Goal: Purchase product/service

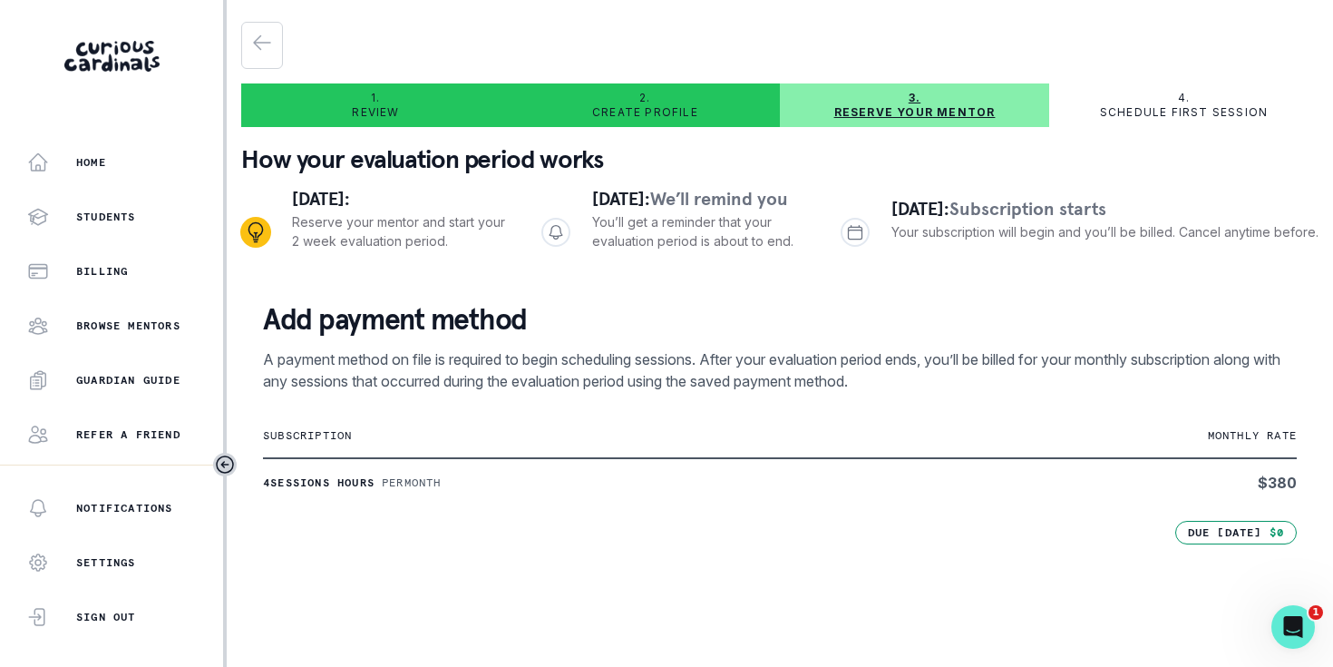
click at [842, 112] on p "Reserve your mentor" at bounding box center [914, 112] width 161 height 15
click at [876, 112] on p "Reserve your mentor" at bounding box center [914, 112] width 161 height 15
click at [948, 109] on p "Reserve your mentor" at bounding box center [914, 112] width 161 height 15
click at [855, 111] on p "Reserve your mentor" at bounding box center [914, 112] width 161 height 15
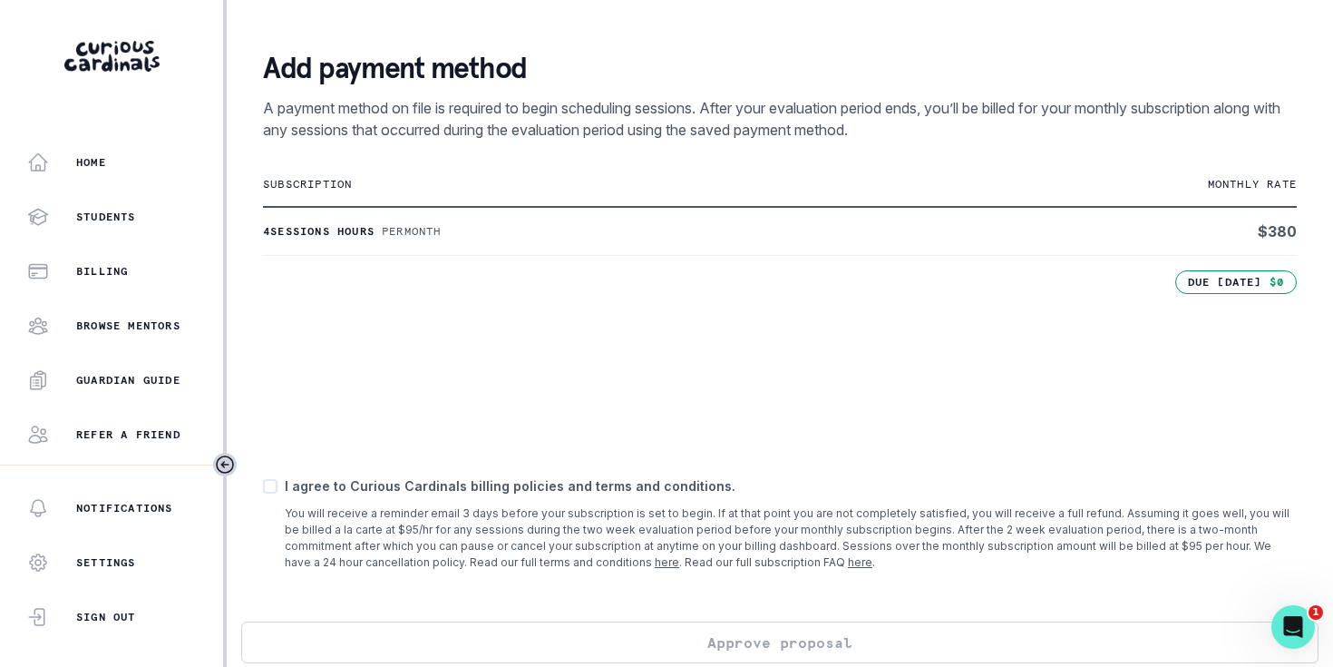
scroll to position [297, 0]
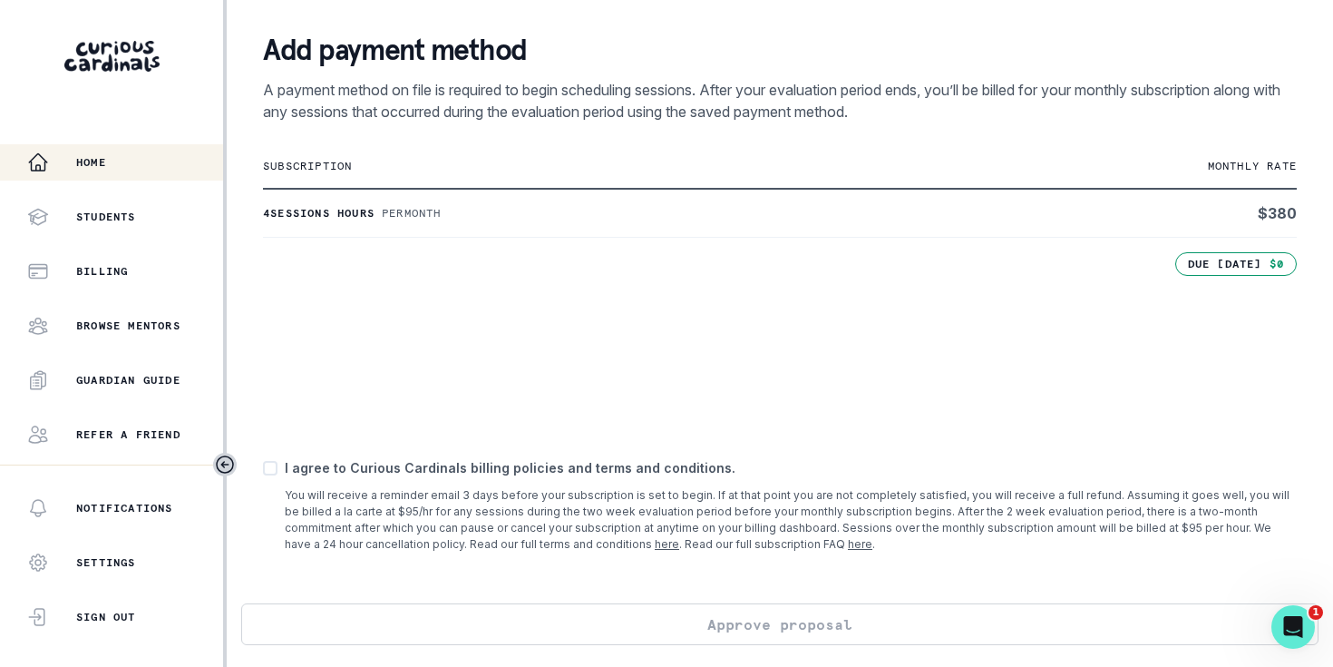
click at [100, 157] on p "Home" at bounding box center [91, 162] width 30 height 15
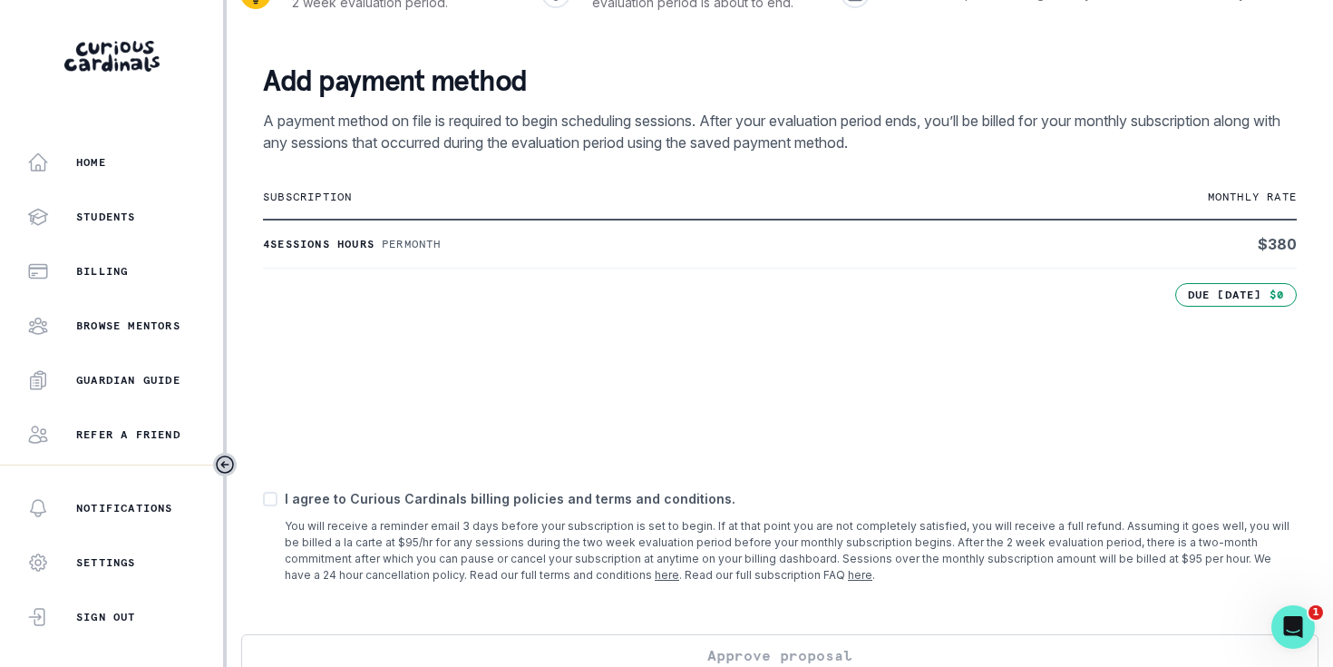
scroll to position [297, 0]
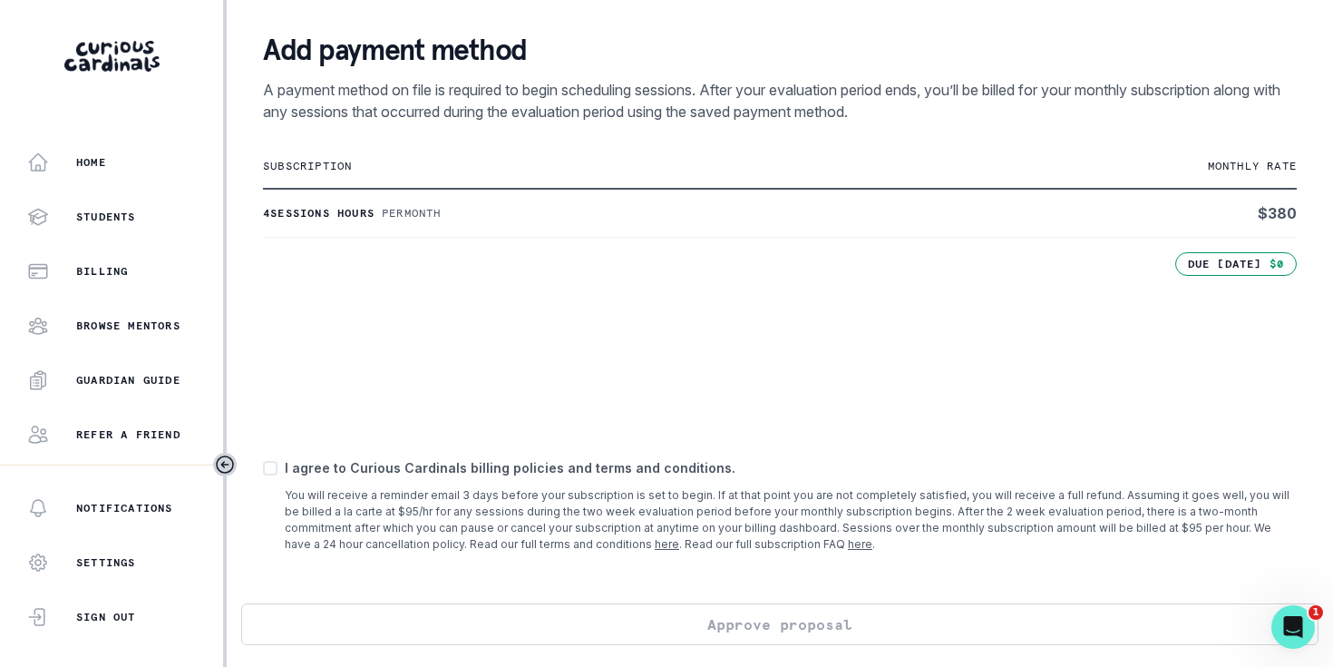
click at [260, 467] on div "Add payment method A payment method on file is required to begin scheduling ses…" at bounding box center [779, 306] width 1077 height 593
click at [276, 469] on span at bounding box center [270, 468] width 15 height 15
click at [263, 468] on input "checkbox" at bounding box center [262, 467] width 1 height 1
checkbox input "true"
click at [751, 617] on button "Approve proposal" at bounding box center [779, 624] width 1077 height 42
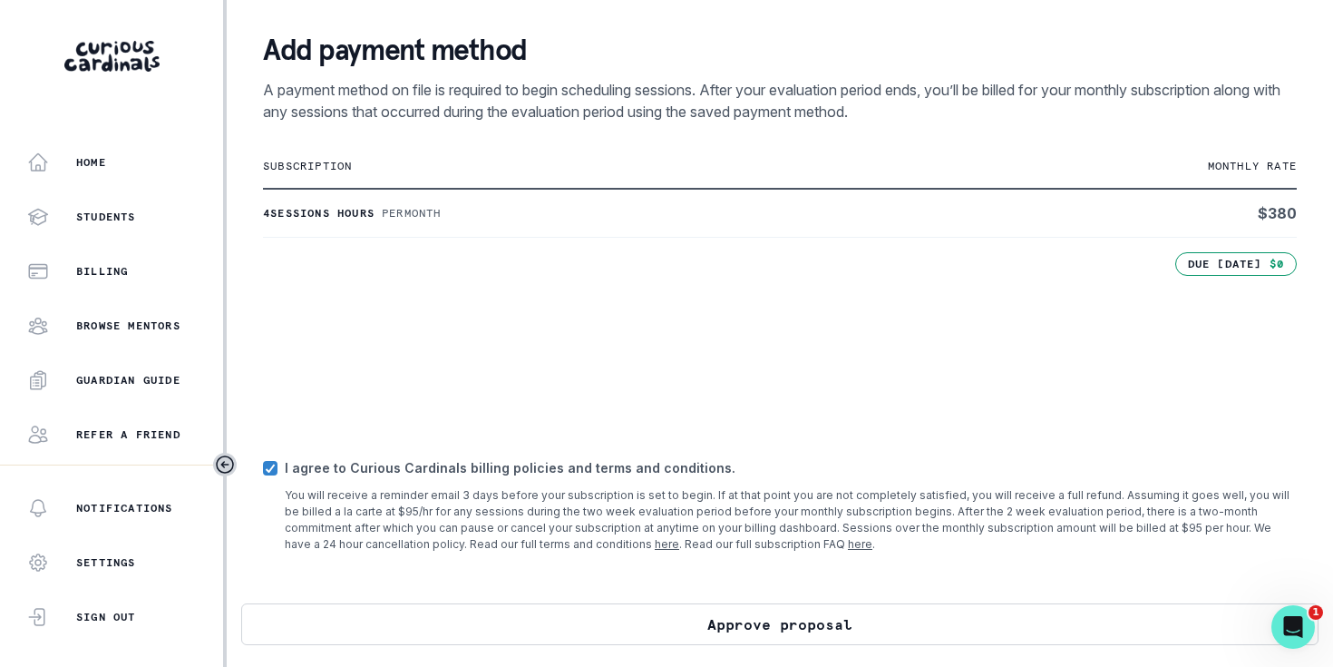
click at [754, 623] on button "Approve proposal" at bounding box center [779, 624] width 1077 height 42
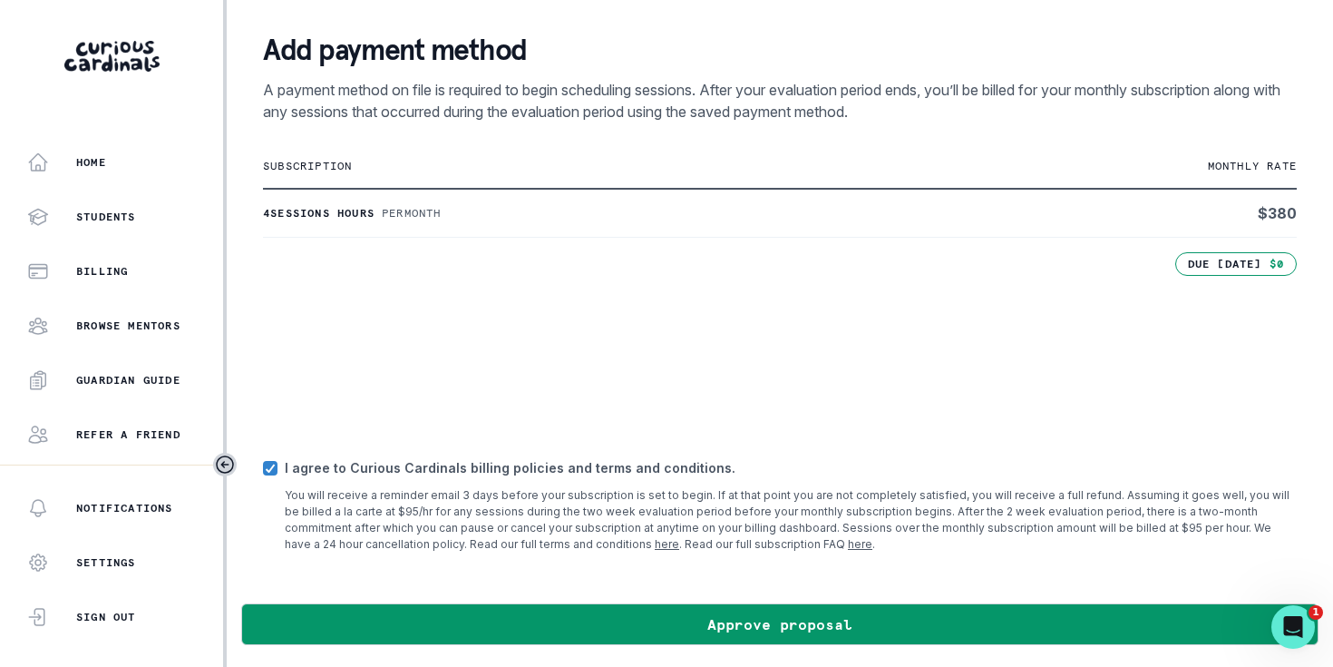
scroll to position [0, 0]
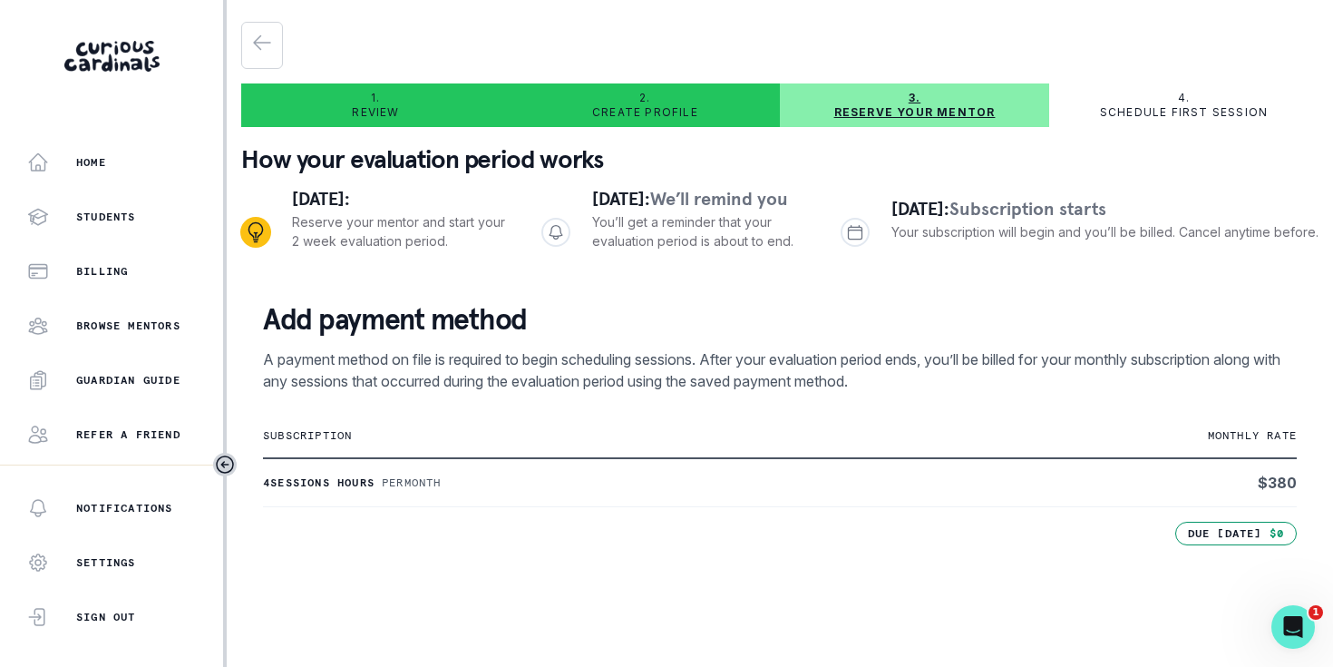
click at [842, 111] on p "Reserve your mentor" at bounding box center [914, 112] width 161 height 15
click at [846, 241] on icon "Progress" at bounding box center [855, 232] width 18 height 18
click at [406, 235] on p "Reserve your mentor and start your 2 week evaluation period." at bounding box center [402, 231] width 220 height 38
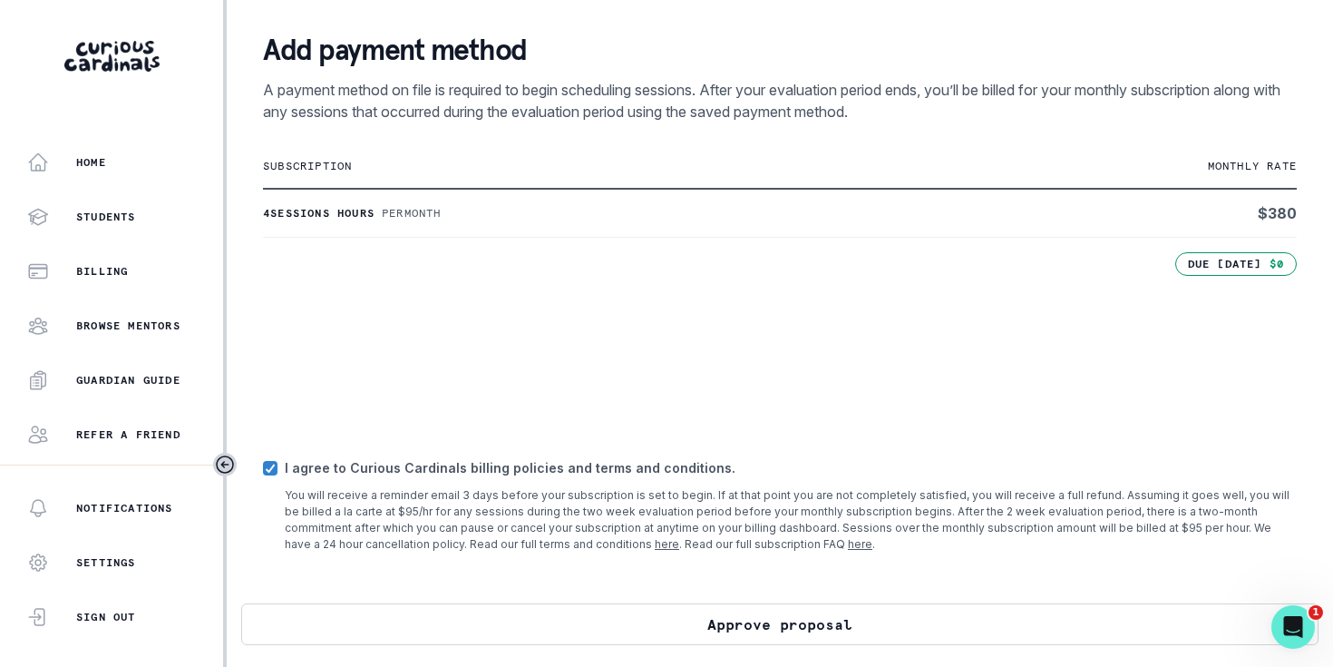
click at [708, 627] on button "Approve proposal" at bounding box center [779, 624] width 1077 height 42
